Goal: Navigation & Orientation: Find specific page/section

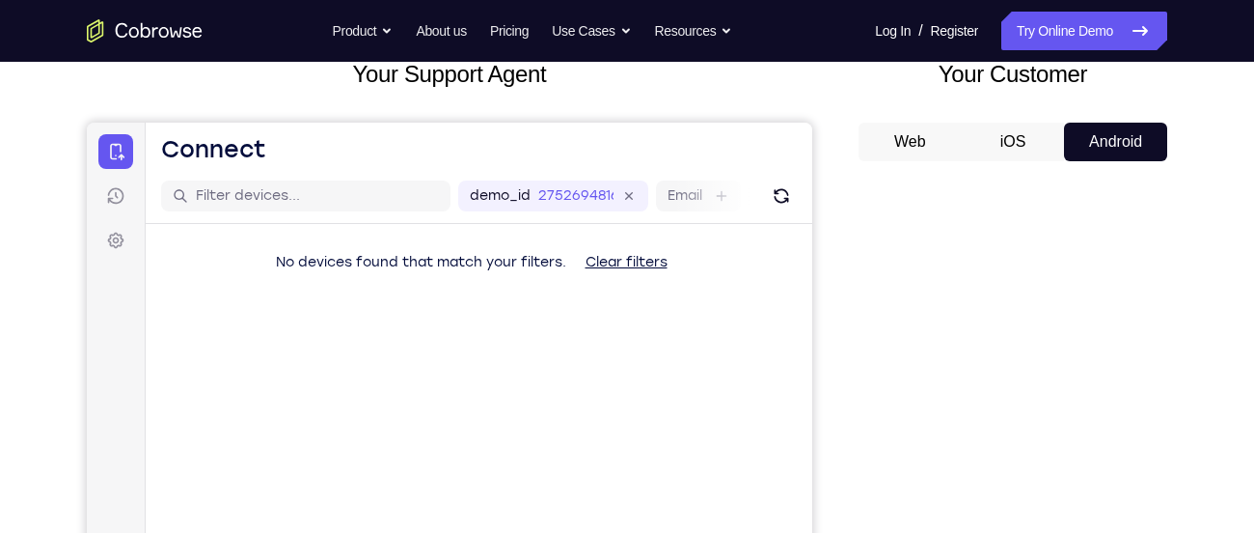
scroll to position [173, 0]
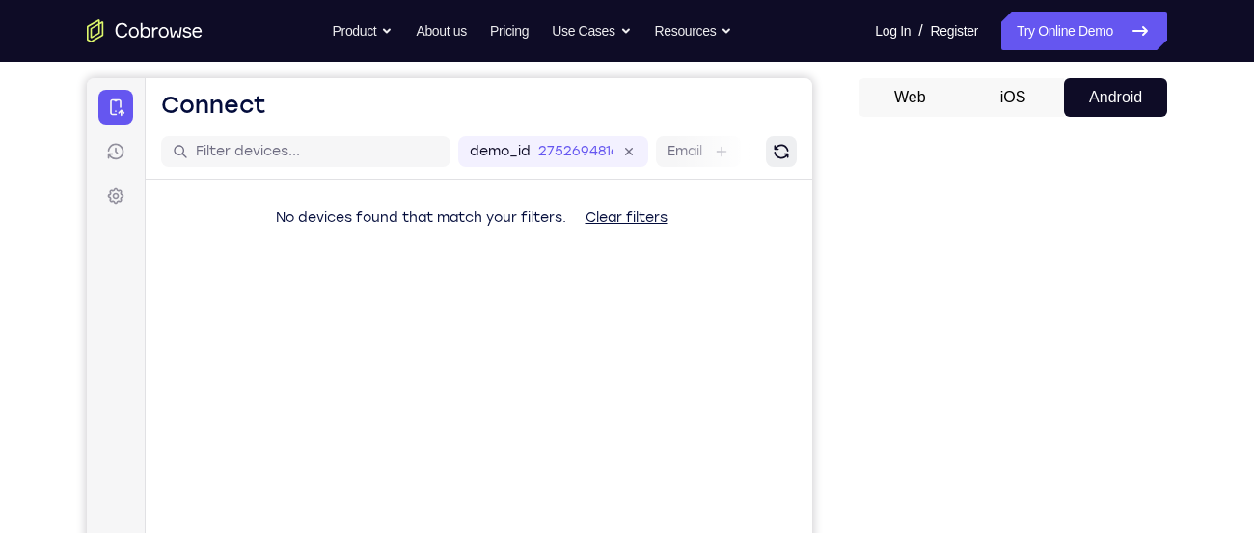
click at [774, 139] on button "Refresh" at bounding box center [781, 151] width 31 height 31
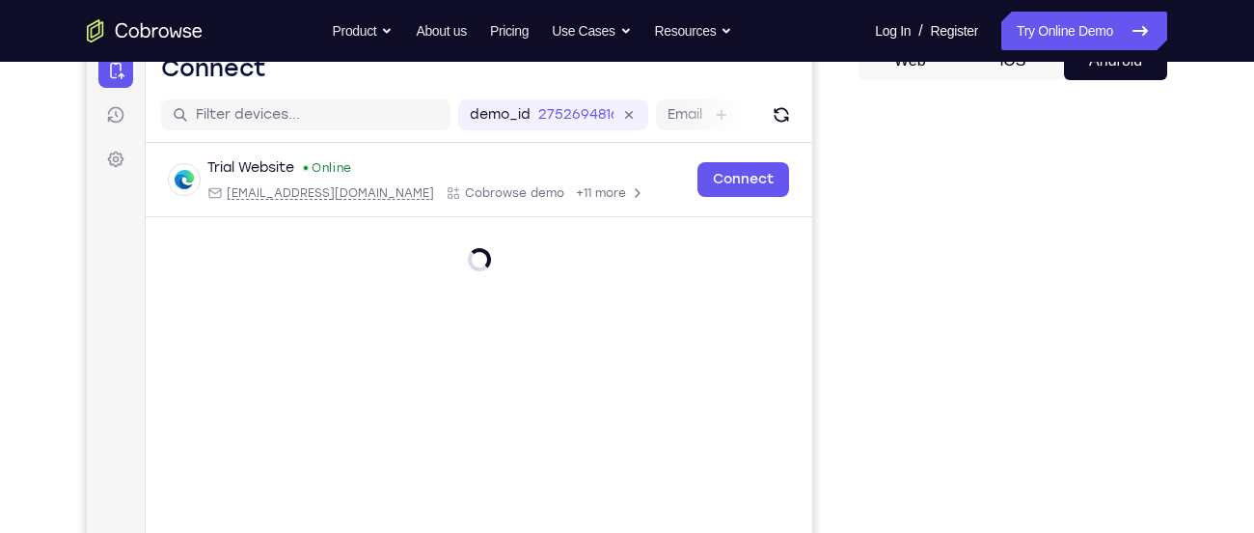
scroll to position [210, 0]
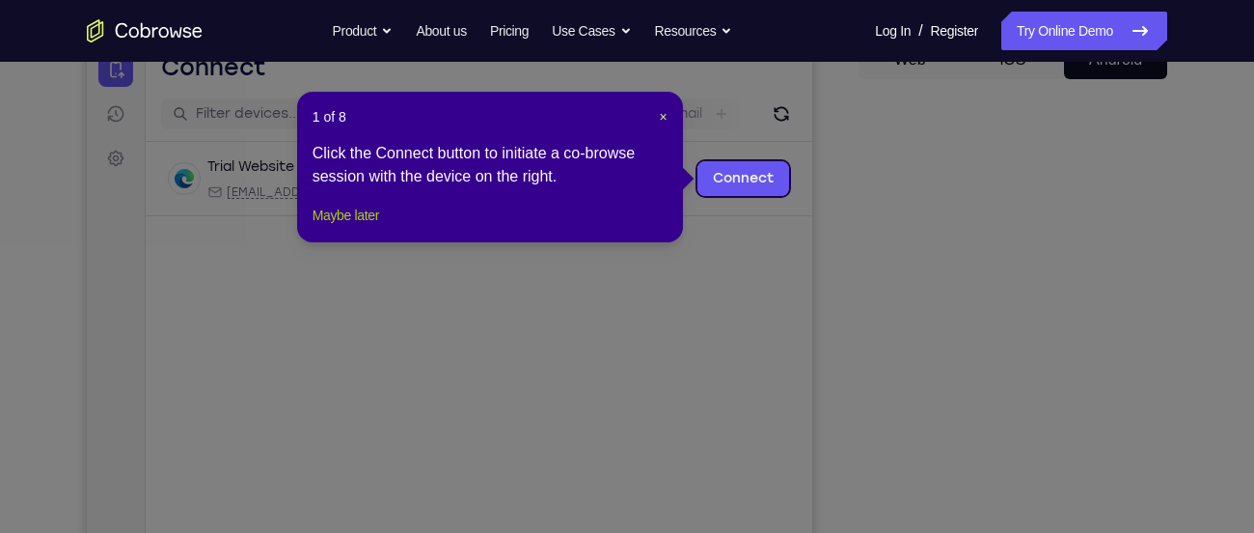
click at [375, 227] on button "Maybe later" at bounding box center [346, 215] width 67 height 23
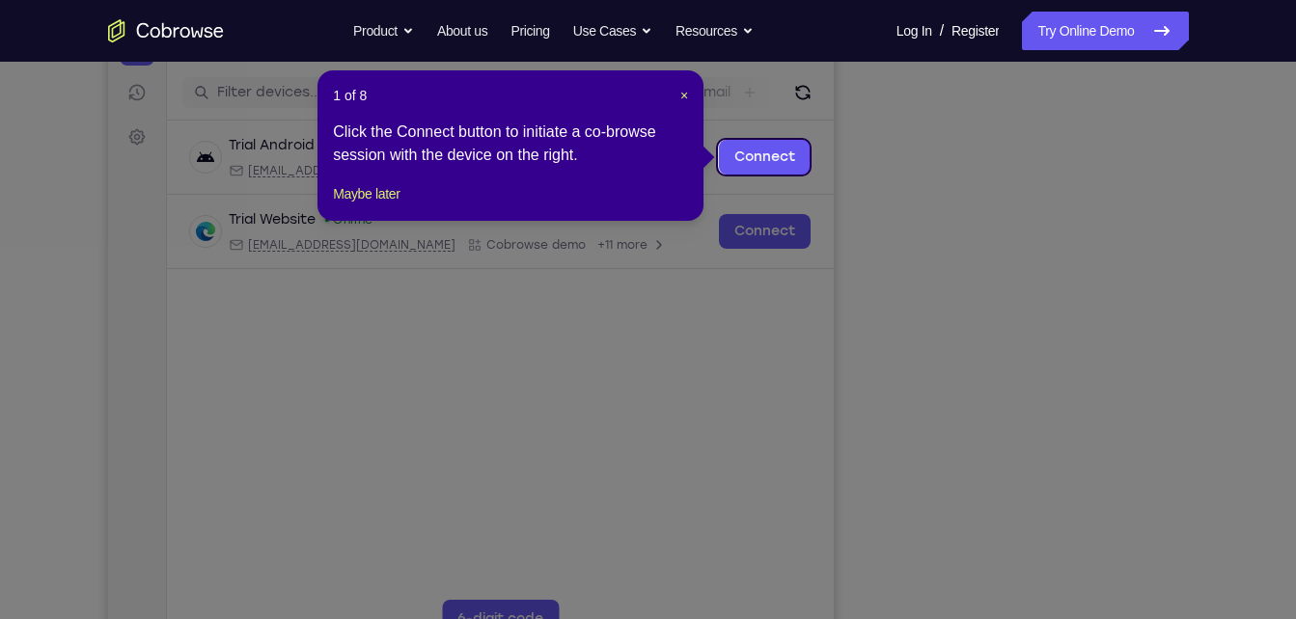
scroll to position [230, 0]
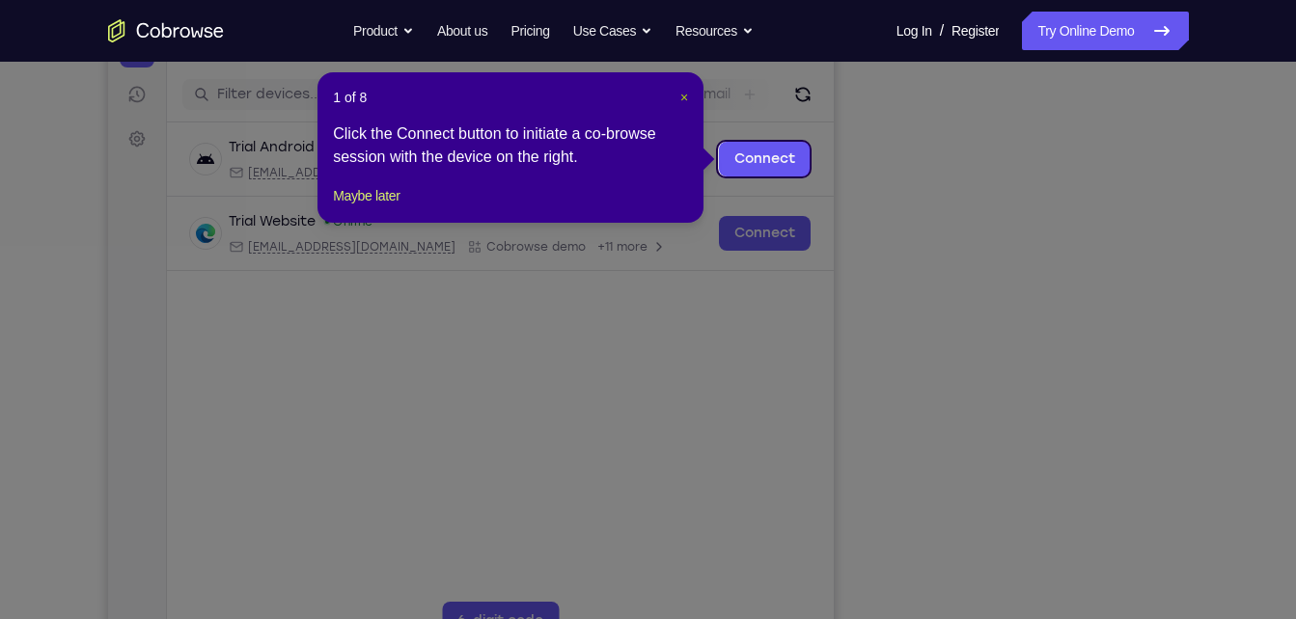
click at [683, 96] on span "×" at bounding box center [684, 97] width 8 height 15
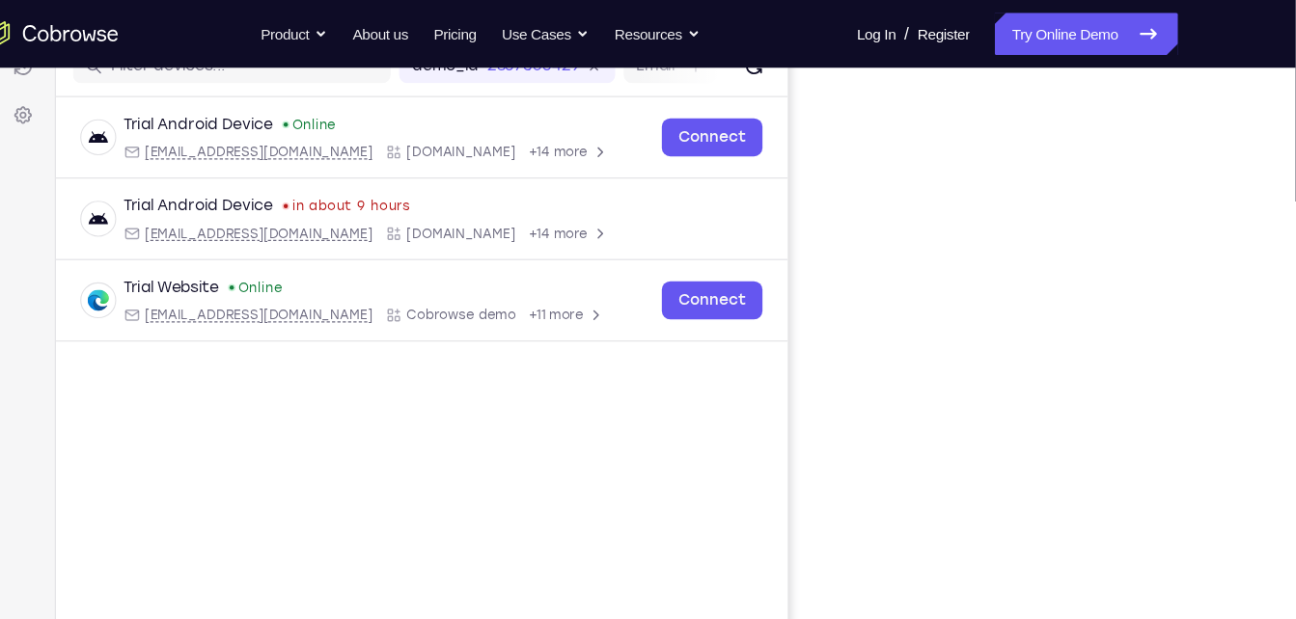
scroll to position [260, 0]
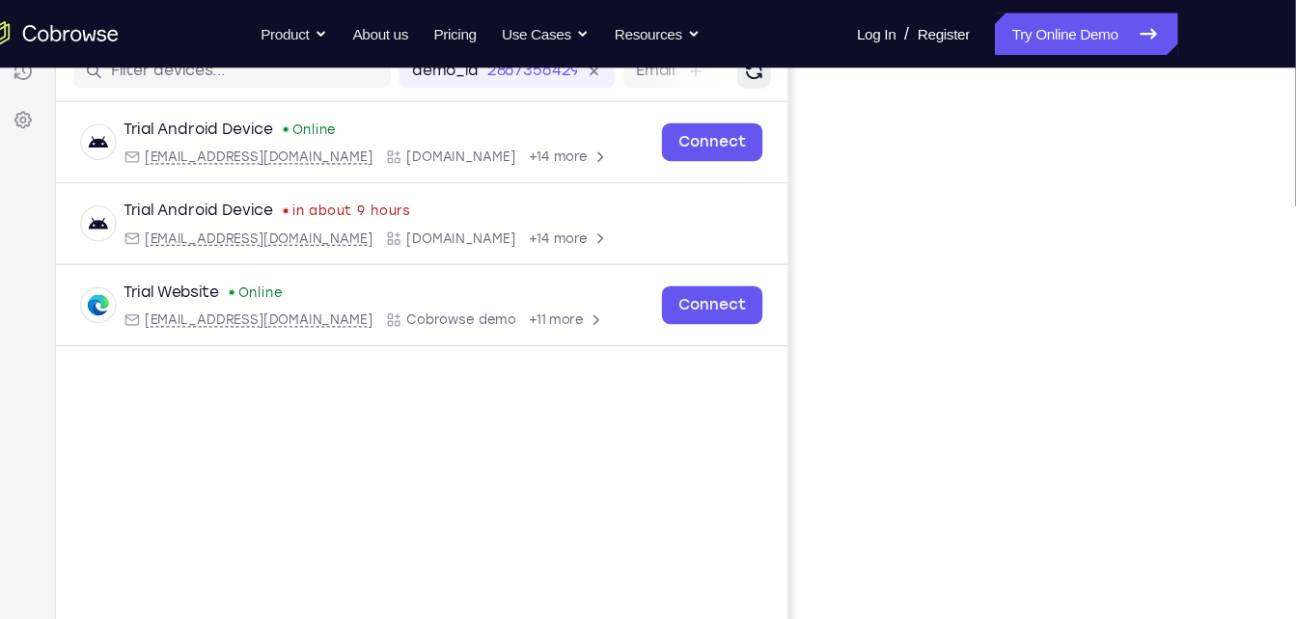
click at [689, 72] on icon "Refresh" at bounding box center [685, 64] width 19 height 19
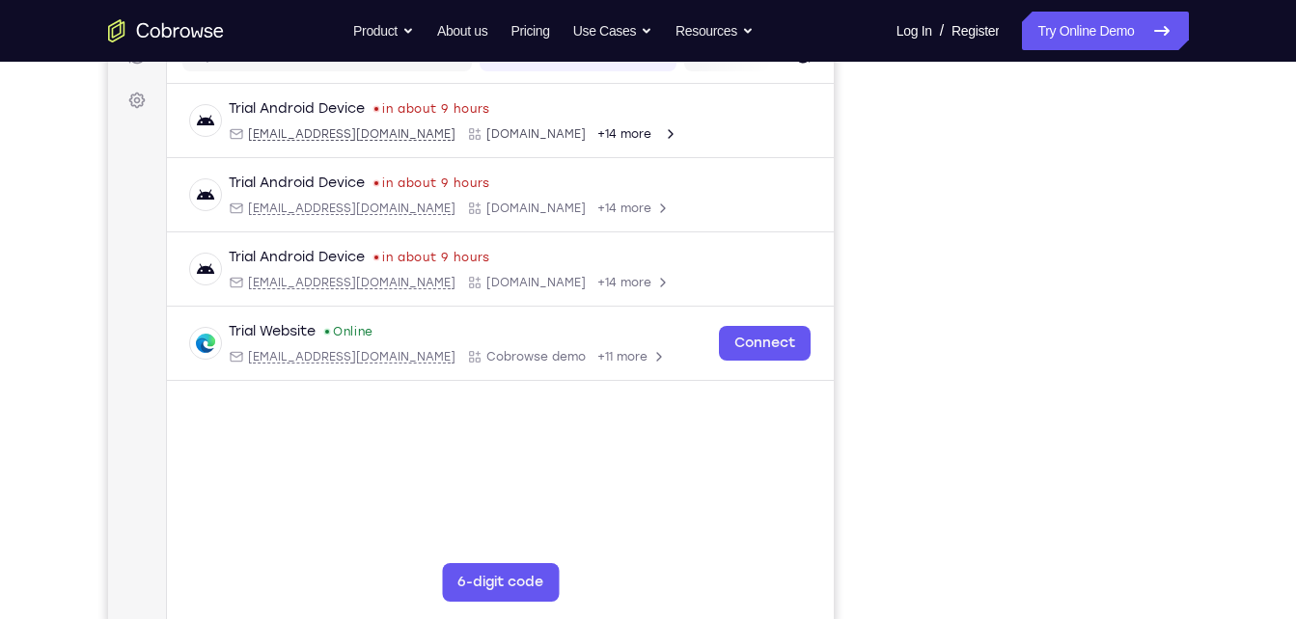
scroll to position [267, 0]
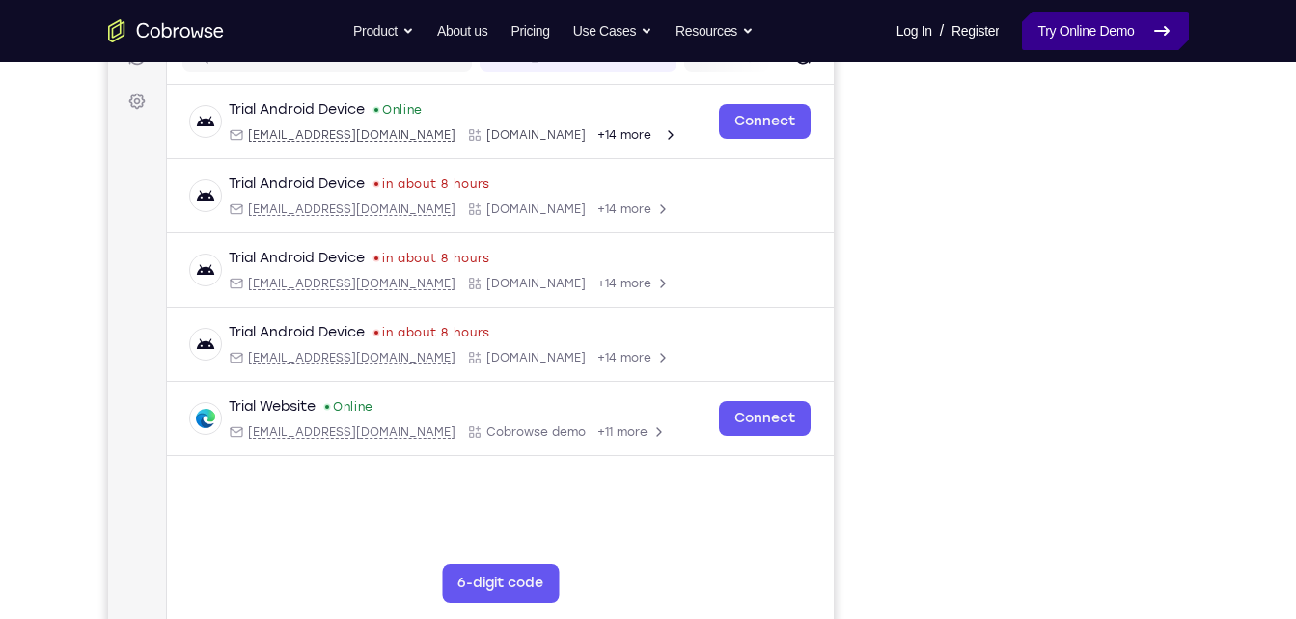
click at [1058, 30] on link "Try Online Demo" at bounding box center [1105, 31] width 166 height 39
